Goal: Information Seeking & Learning: Learn about a topic

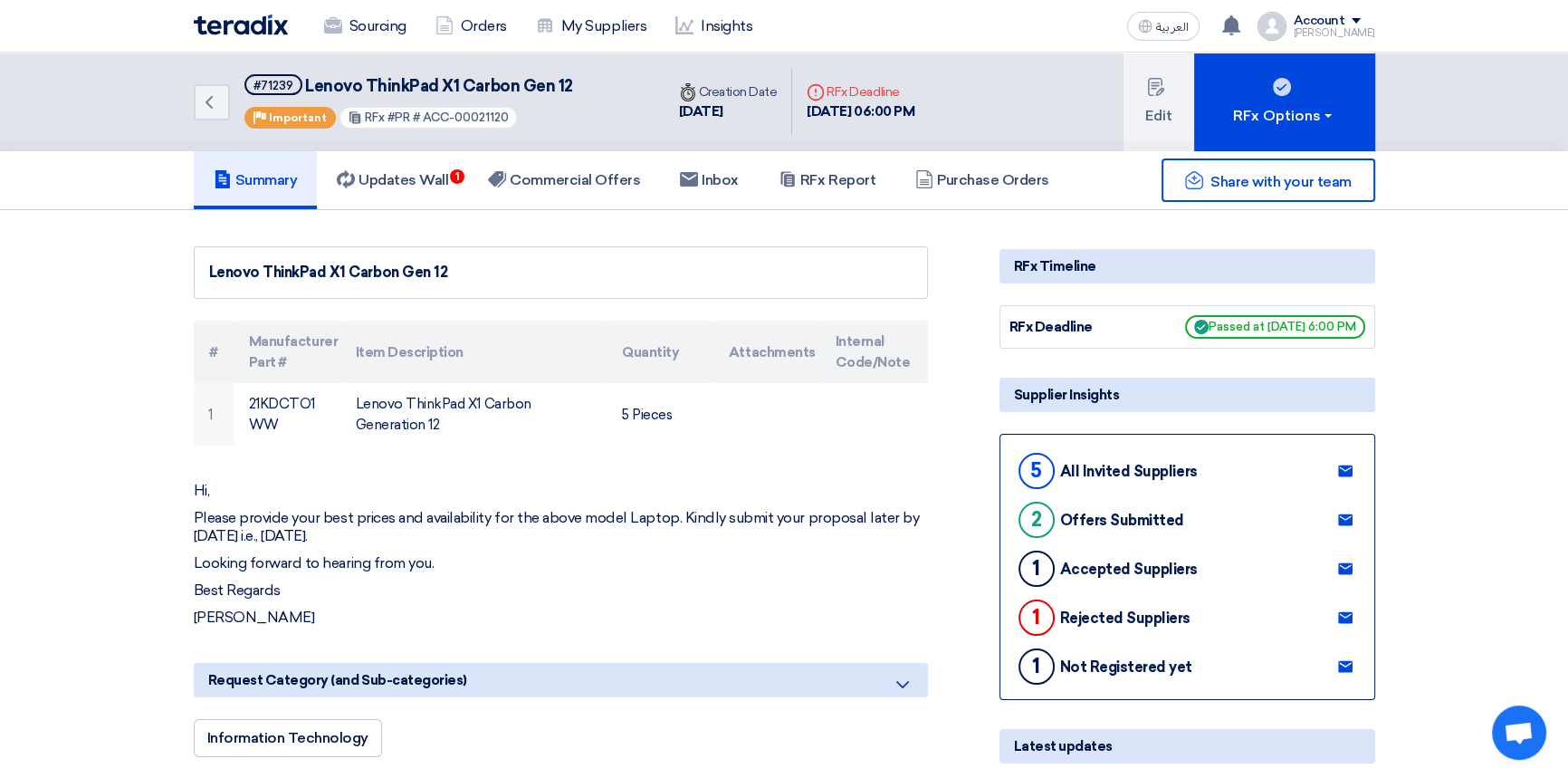
drag, startPoint x: 0, startPoint y: 0, endPoint x: 250, endPoint y: 29, distance: 251.7
click at [250, 29] on img at bounding box center [241, 25] width 95 height 21
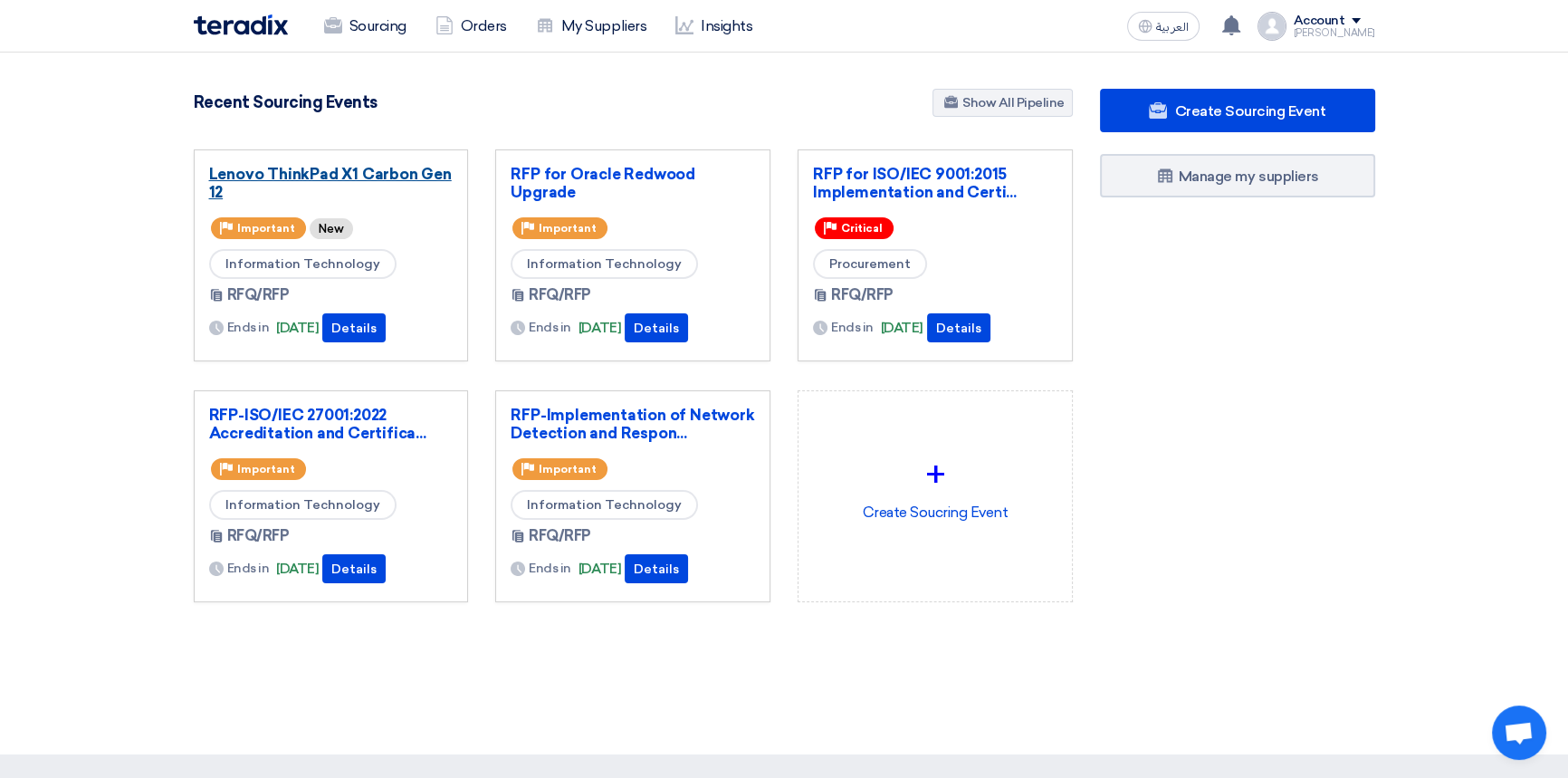
click at [308, 174] on link "Lenovo ThinkPad X1 Carbon Gen 12" at bounding box center [331, 182] width 244 height 36
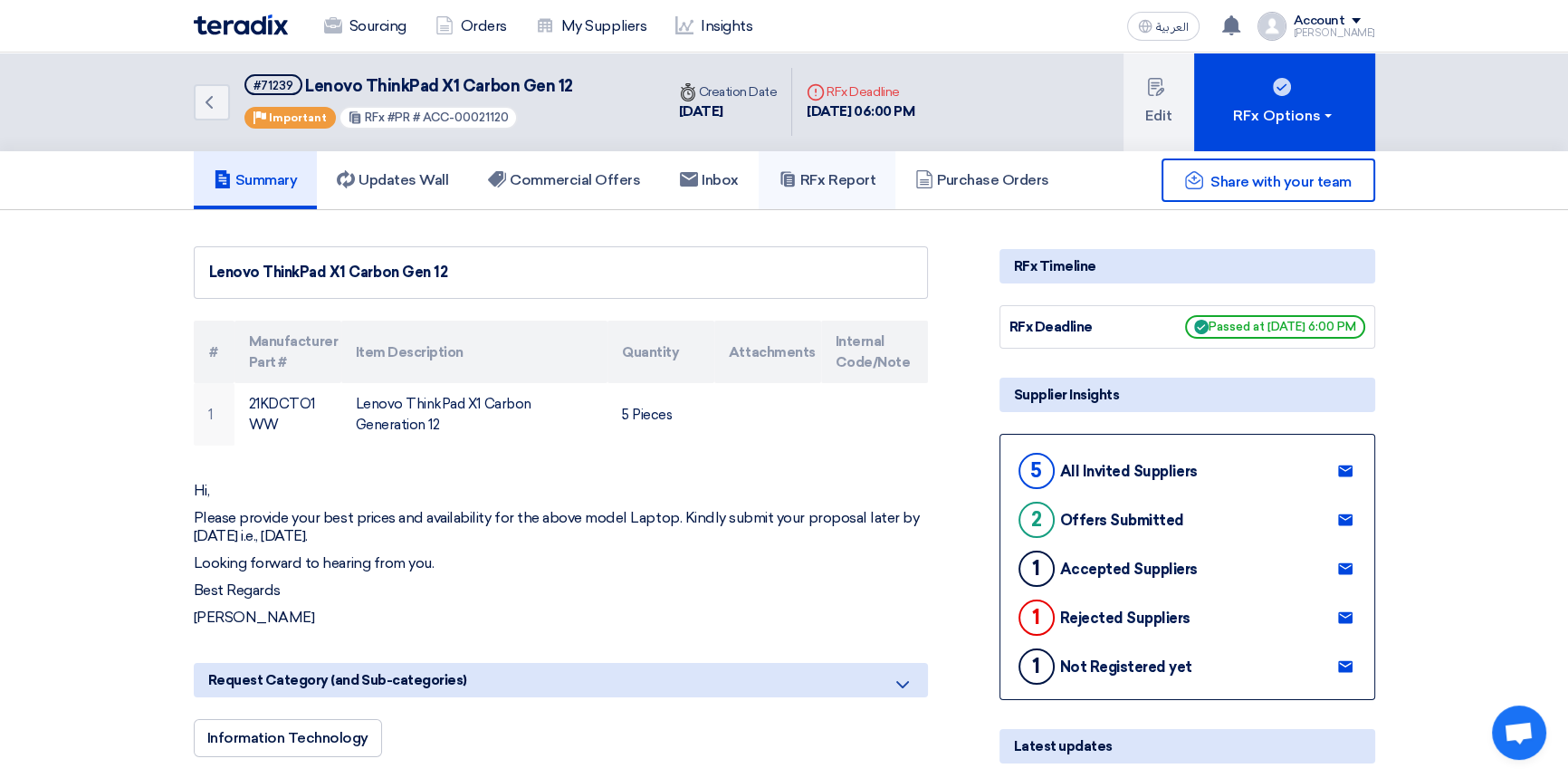
click at [833, 181] on h5 "RFx Report" at bounding box center [827, 180] width 97 height 18
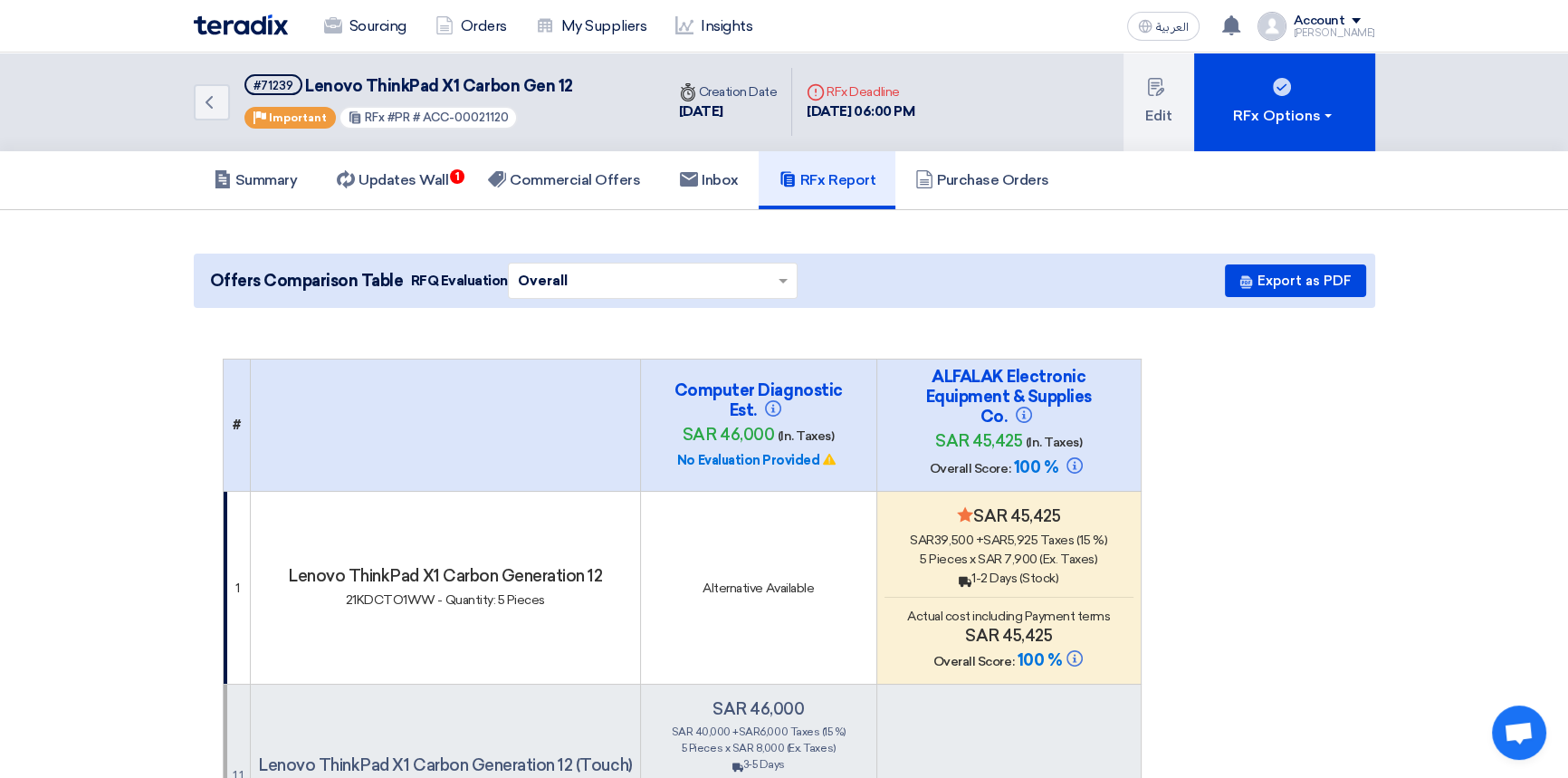
click at [1190, 450] on table "# Computer Diagnostic Est. sar 46,000 (In. Taxes) No Evaluation Provided ALFALA…" at bounding box center [784, 774] width 1124 height 830
click at [476, 202] on link "Commercial Offers" at bounding box center [564, 179] width 192 height 58
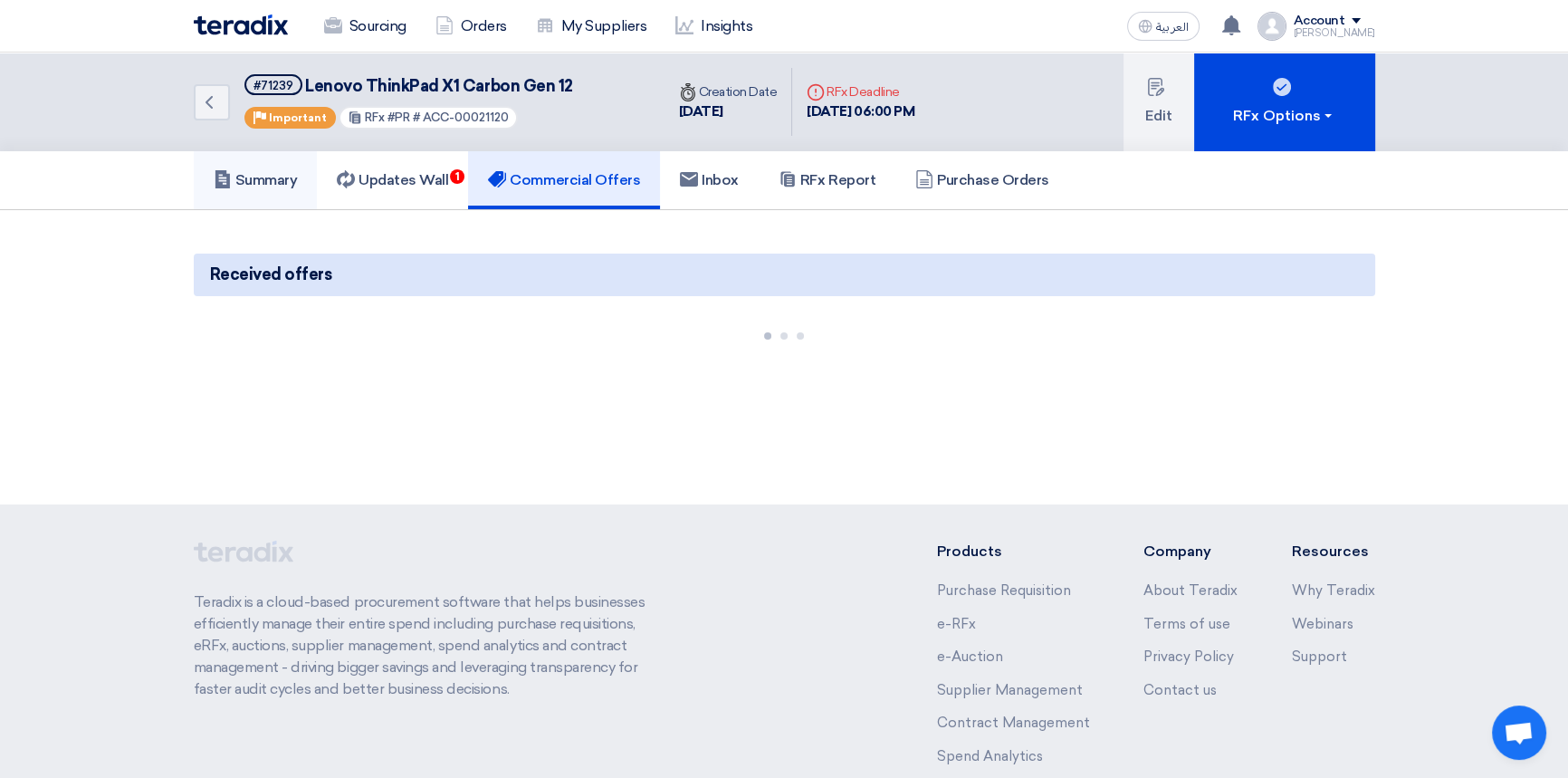
click at [278, 181] on h5 "Summary" at bounding box center [255, 180] width 84 height 18
